Goal: Task Accomplishment & Management: Manage account settings

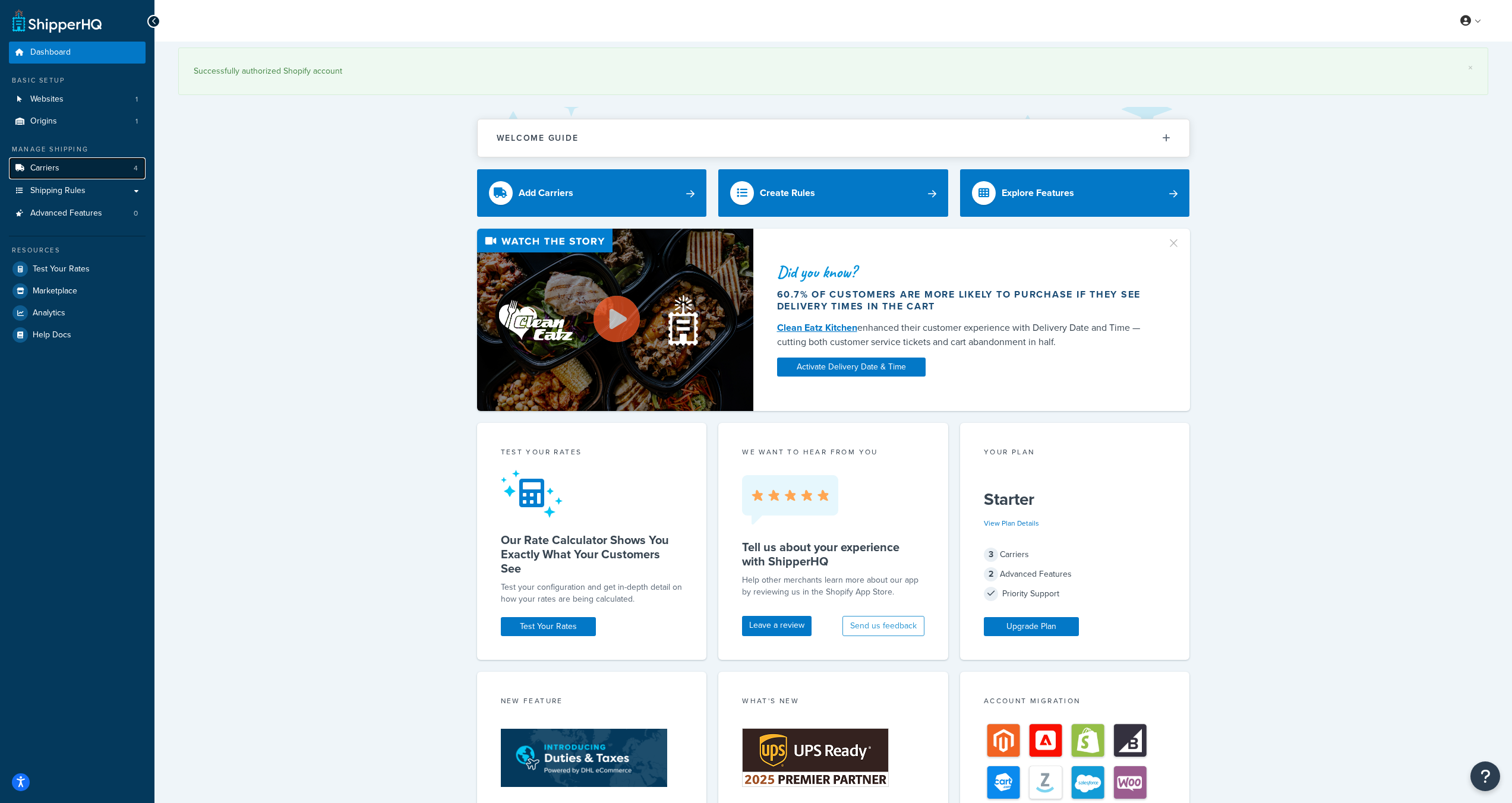
click at [45, 168] on span "Carriers" at bounding box center [45, 168] width 29 height 11
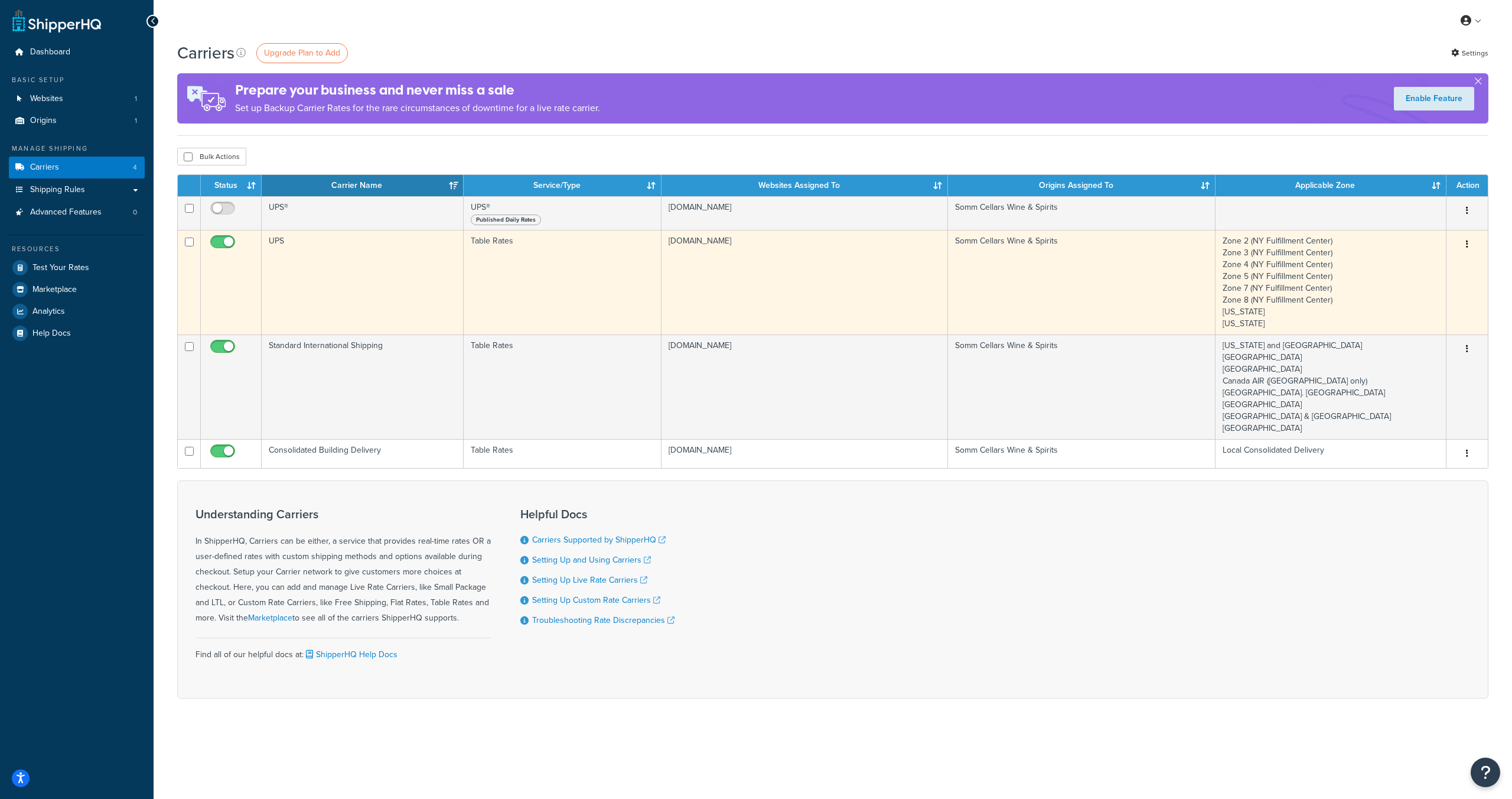
click at [429, 288] on td "UPS" at bounding box center [362, 282] width 202 height 105
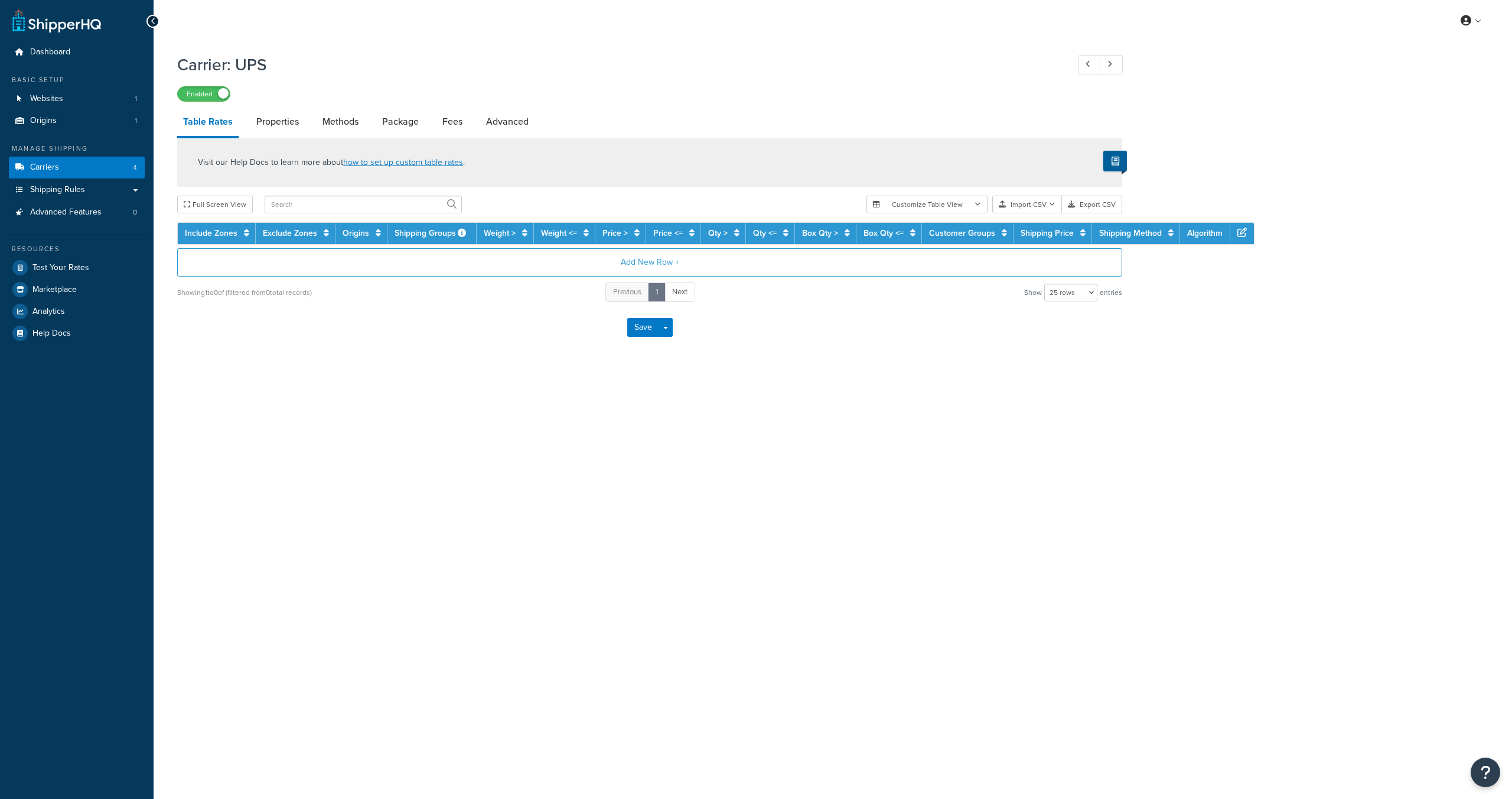
select select "25"
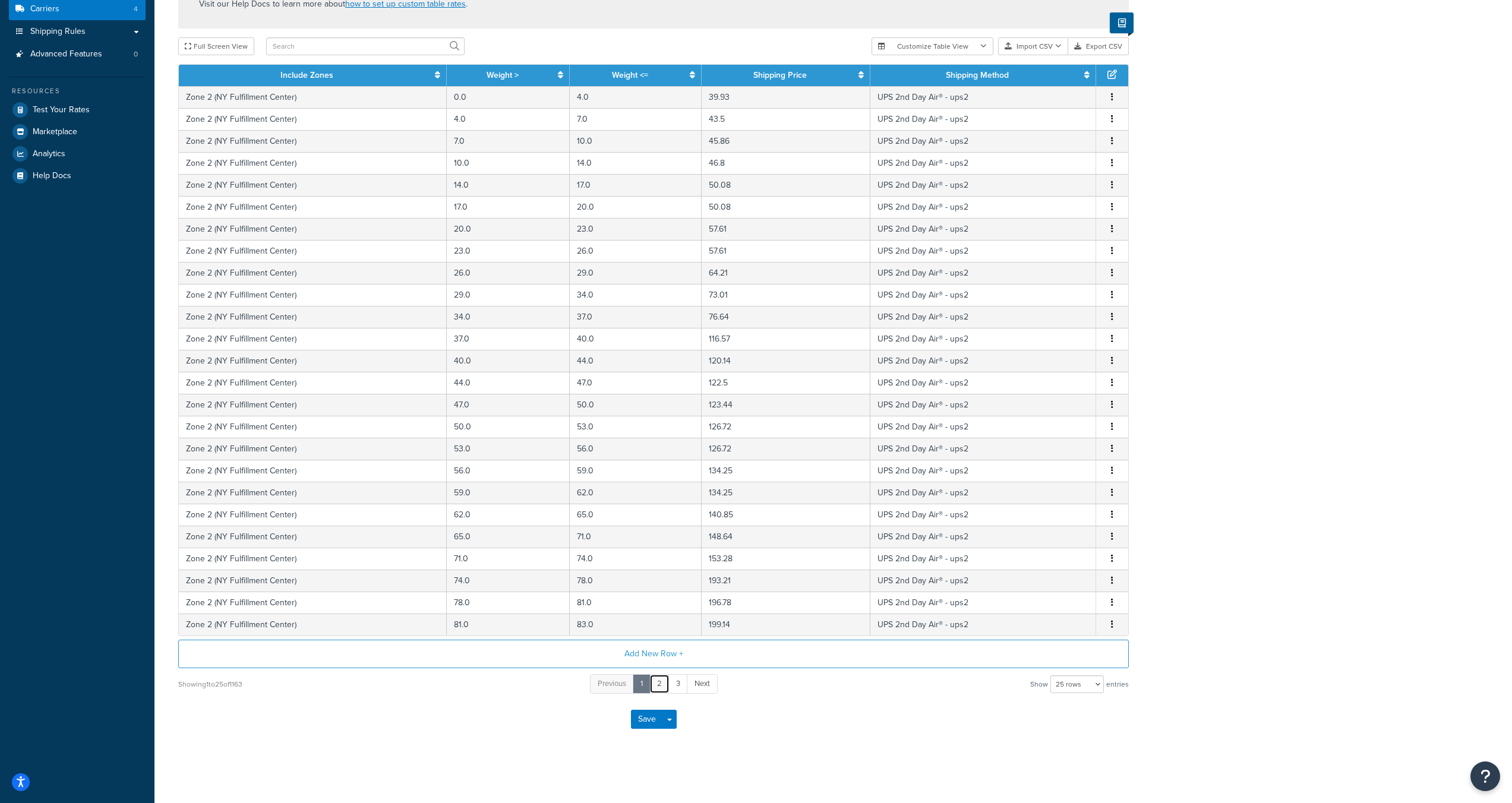
click at [654, 682] on link "2" at bounding box center [659, 683] width 20 height 19
click at [674, 685] on link "3" at bounding box center [669, 683] width 19 height 19
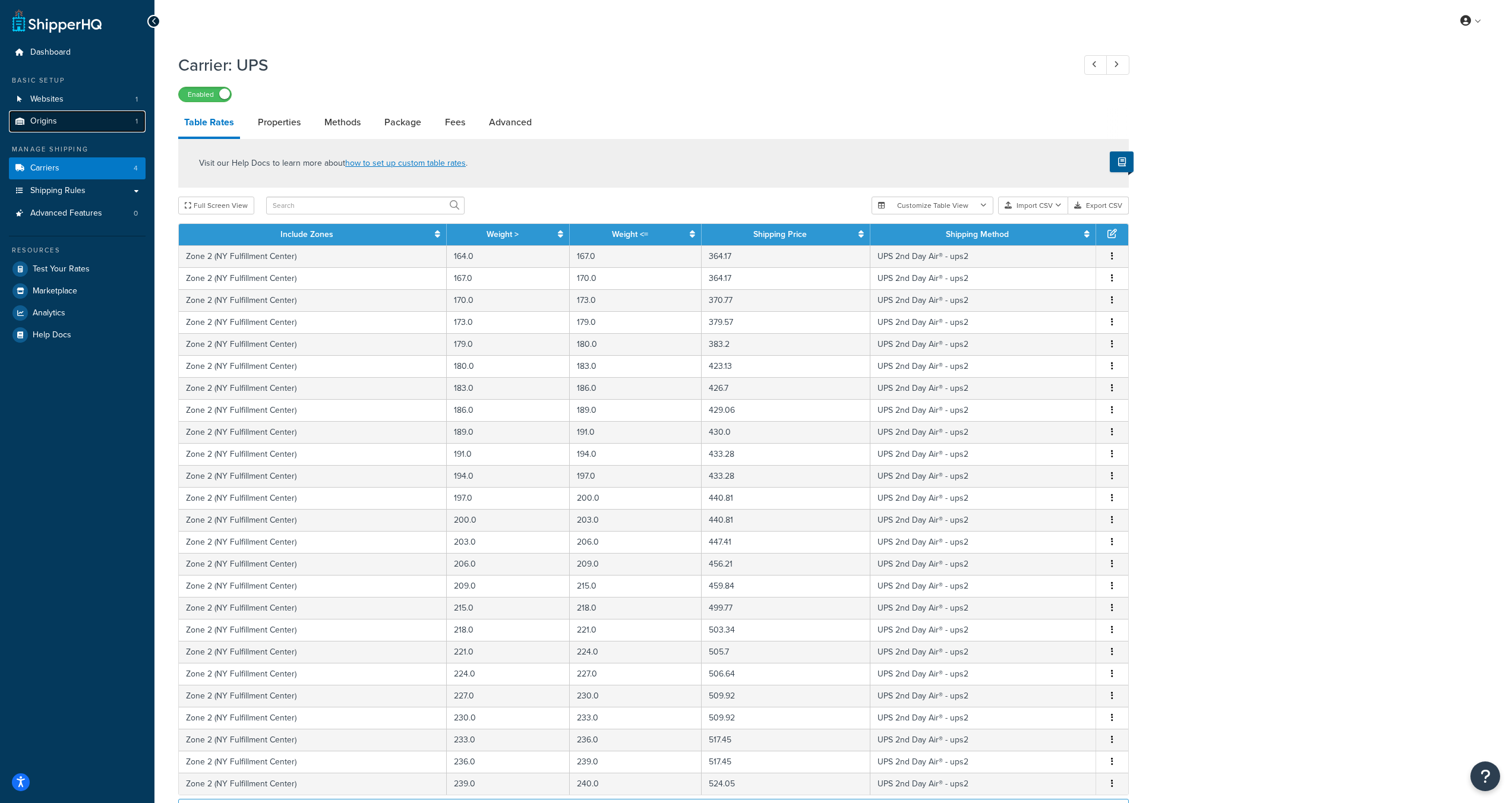
click at [76, 127] on link "Origins 1" at bounding box center [77, 121] width 137 height 22
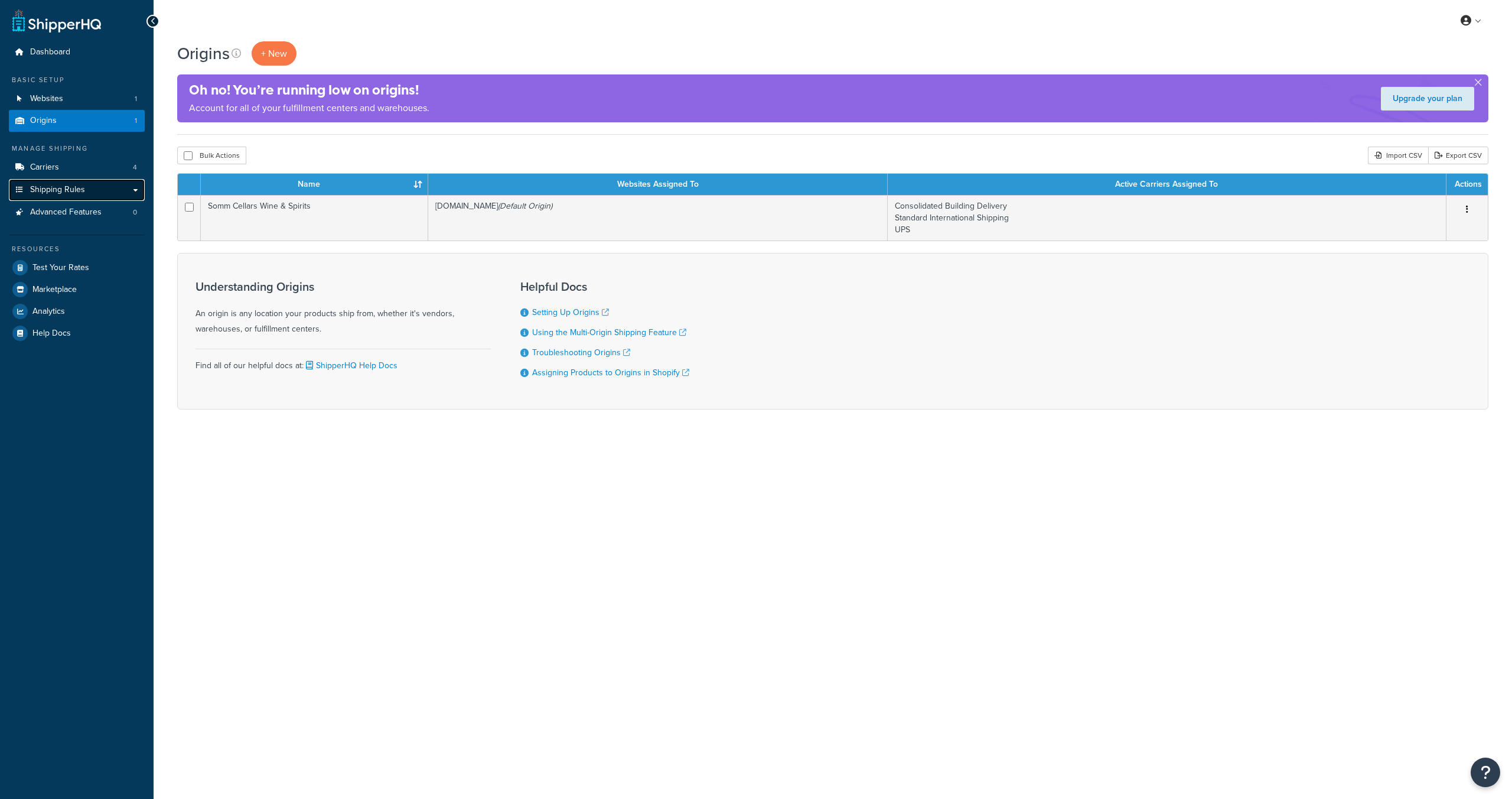
click at [75, 191] on span "Shipping Rules" at bounding box center [58, 190] width 55 height 10
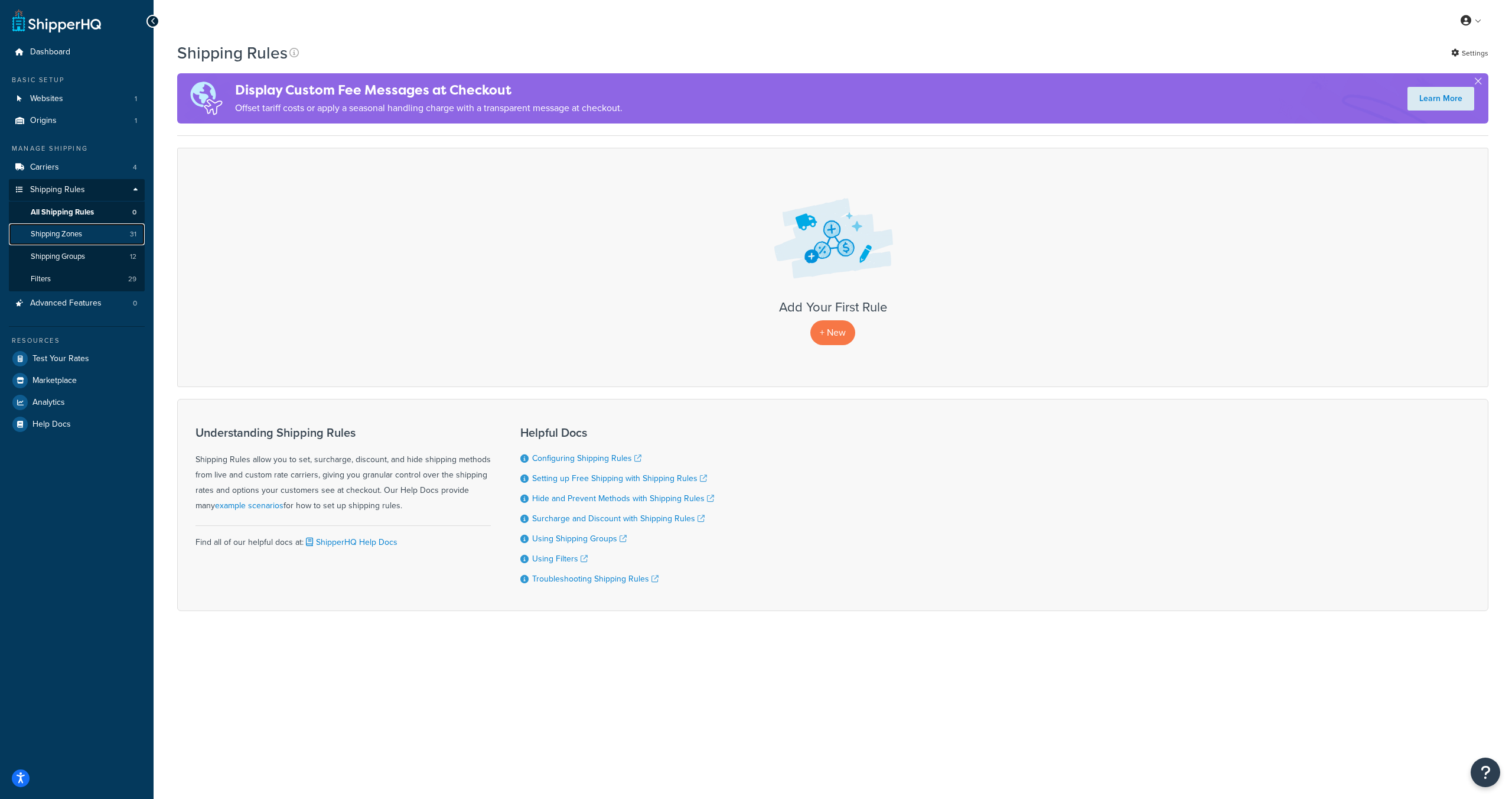
click at [91, 238] on link "Shipping Zones 31" at bounding box center [76, 234] width 136 height 22
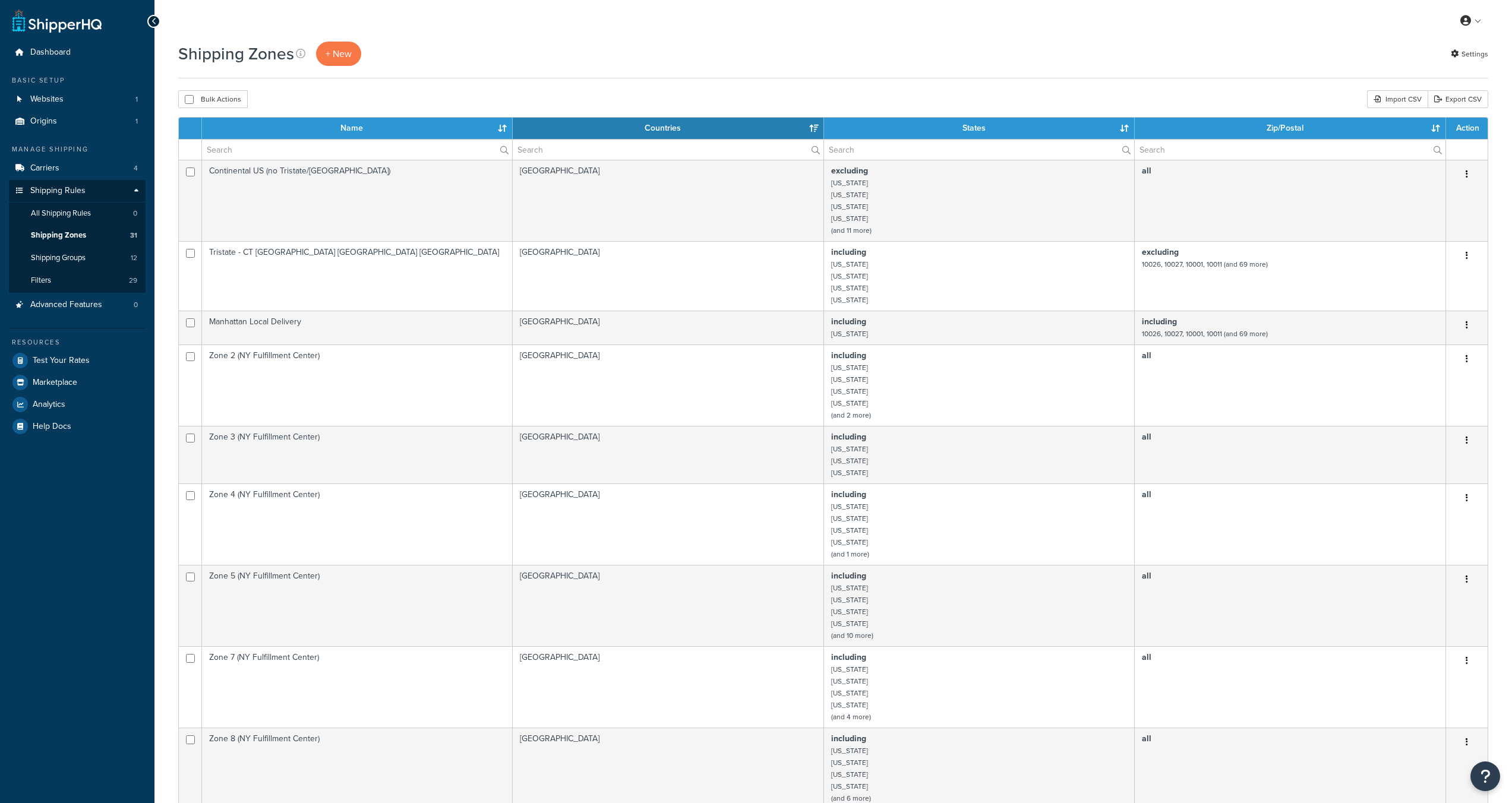
select select "15"
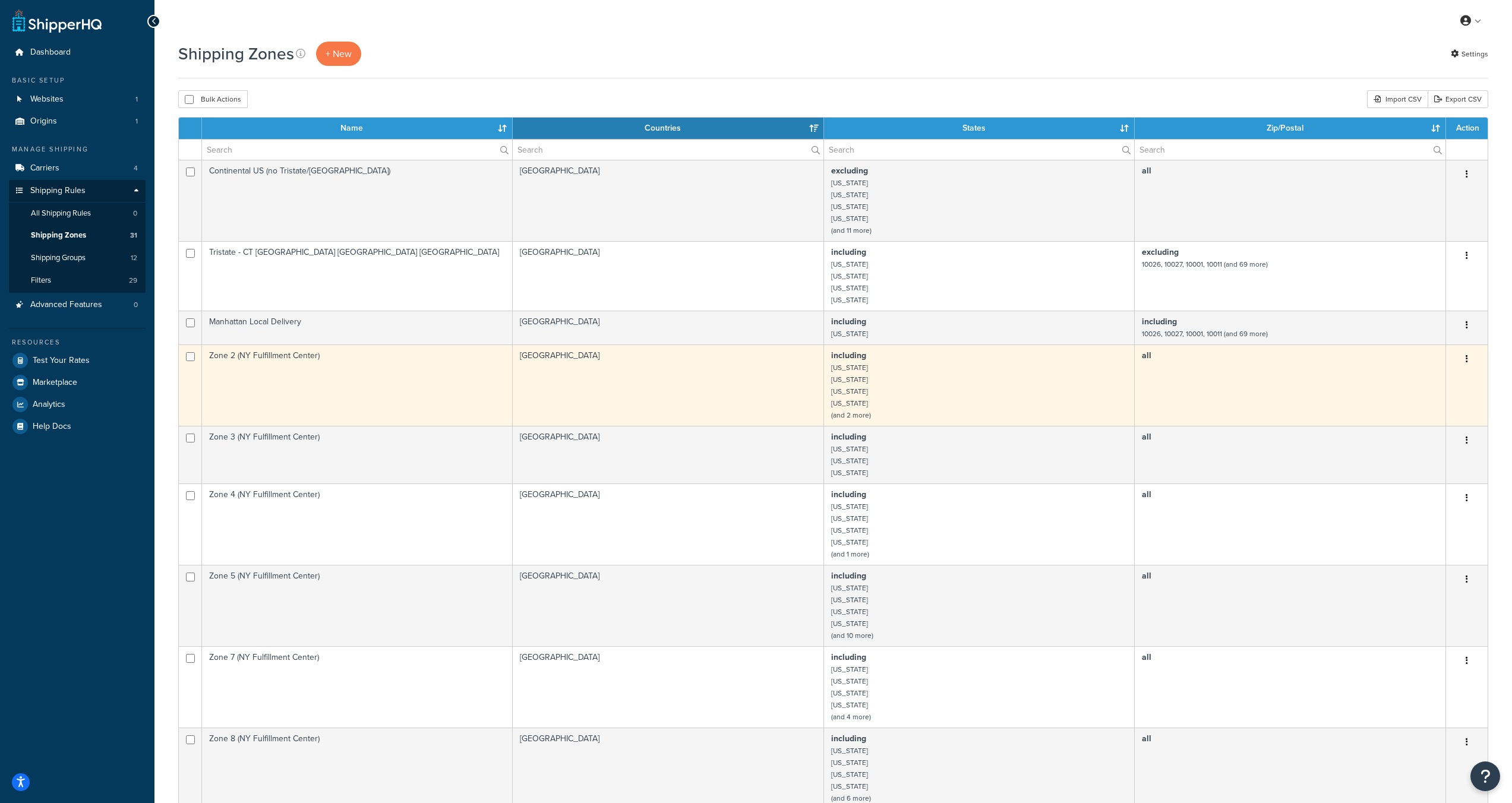
click at [872, 368] on td "including [US_STATE] [US_STATE] [US_STATE] [US_STATE] (and 2 more)" at bounding box center [979, 384] width 311 height 81
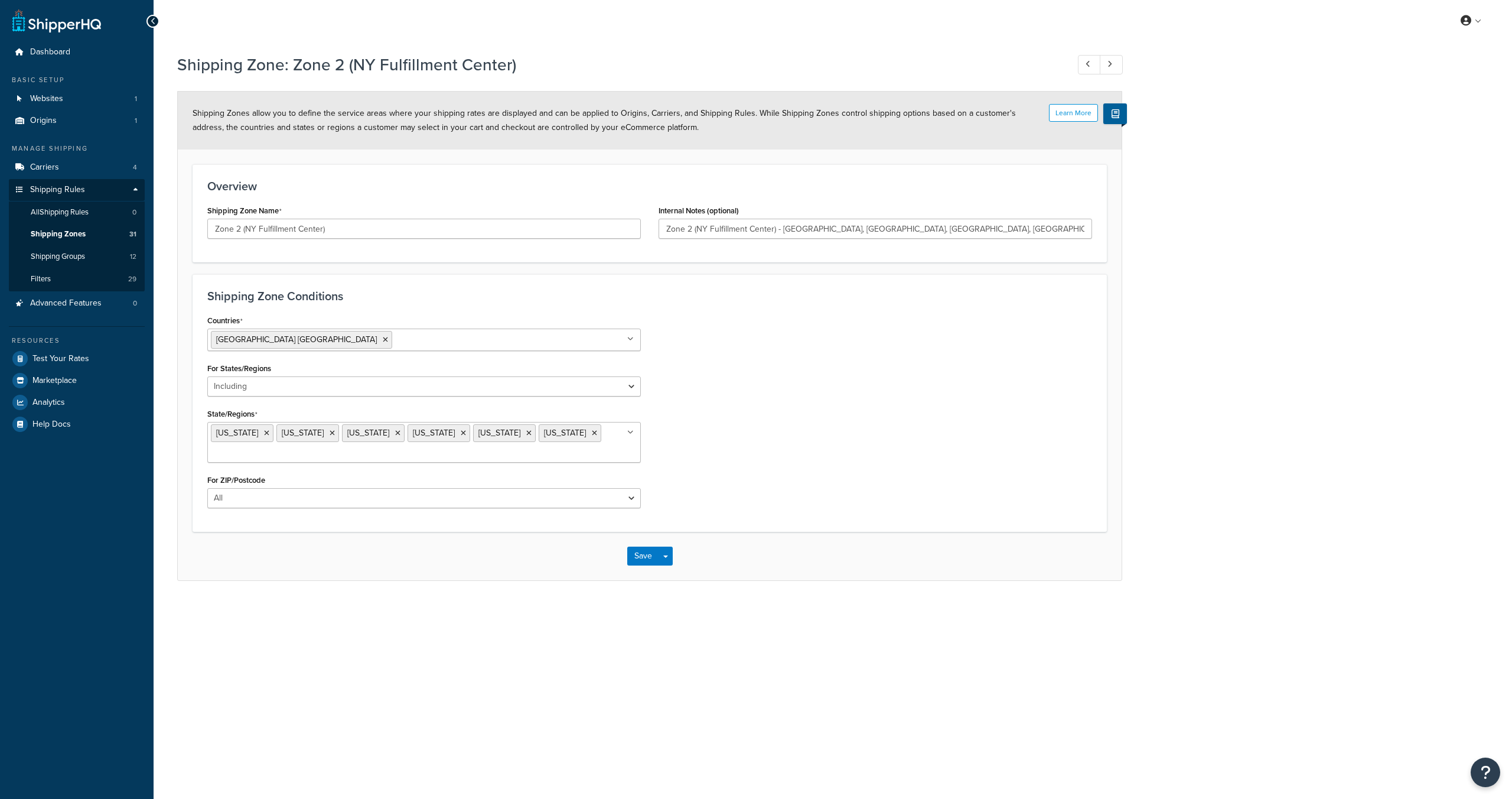
select select "including"
click at [257, 490] on select "All Including Excluding" at bounding box center [423, 498] width 434 height 20
click at [1075, 57] on ul at bounding box center [1096, 65] width 51 height 19
click at [1094, 57] on link at bounding box center [1090, 65] width 23 height 19
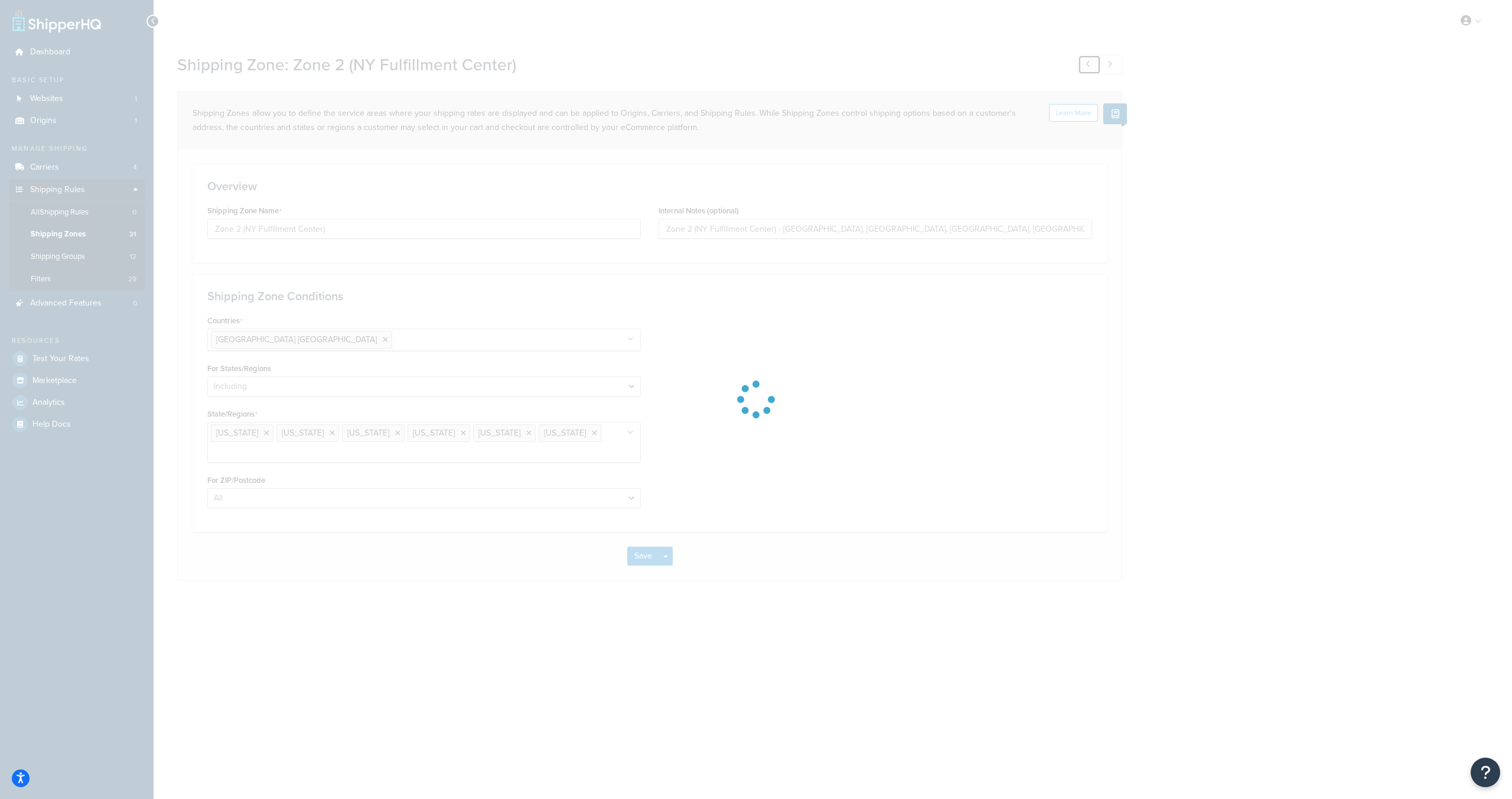
type input "Australia"
type input "Zone-9 Australia"
select select "all"
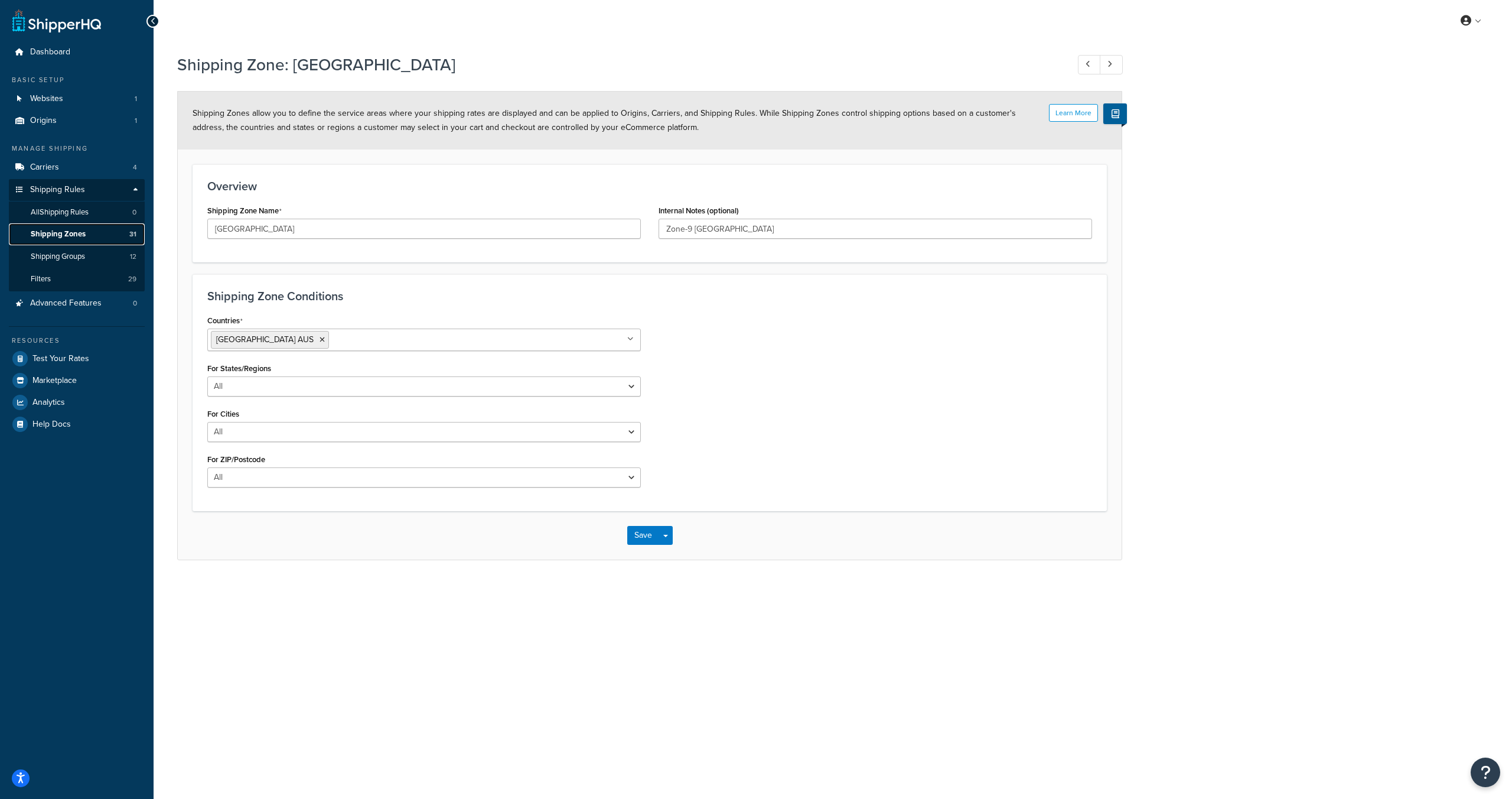
click at [78, 239] on link "Shipping Zones 31" at bounding box center [76, 234] width 136 height 22
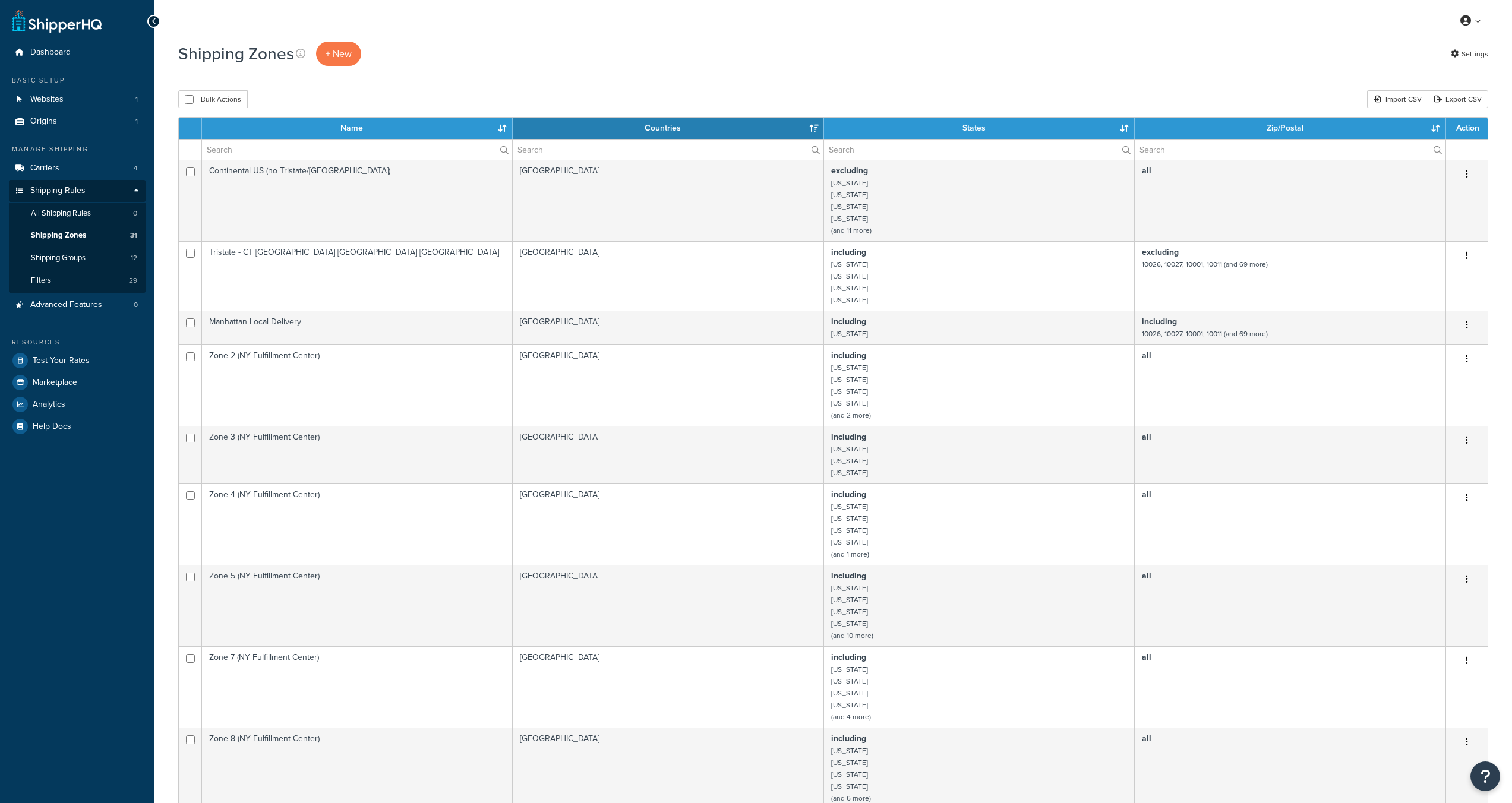
select select "15"
click at [68, 240] on span "Shipping Zones" at bounding box center [58, 235] width 56 height 11
select select "15"
click at [1447, 99] on link "Export CSV" at bounding box center [1457, 99] width 60 height 18
